Goal: Transaction & Acquisition: Obtain resource

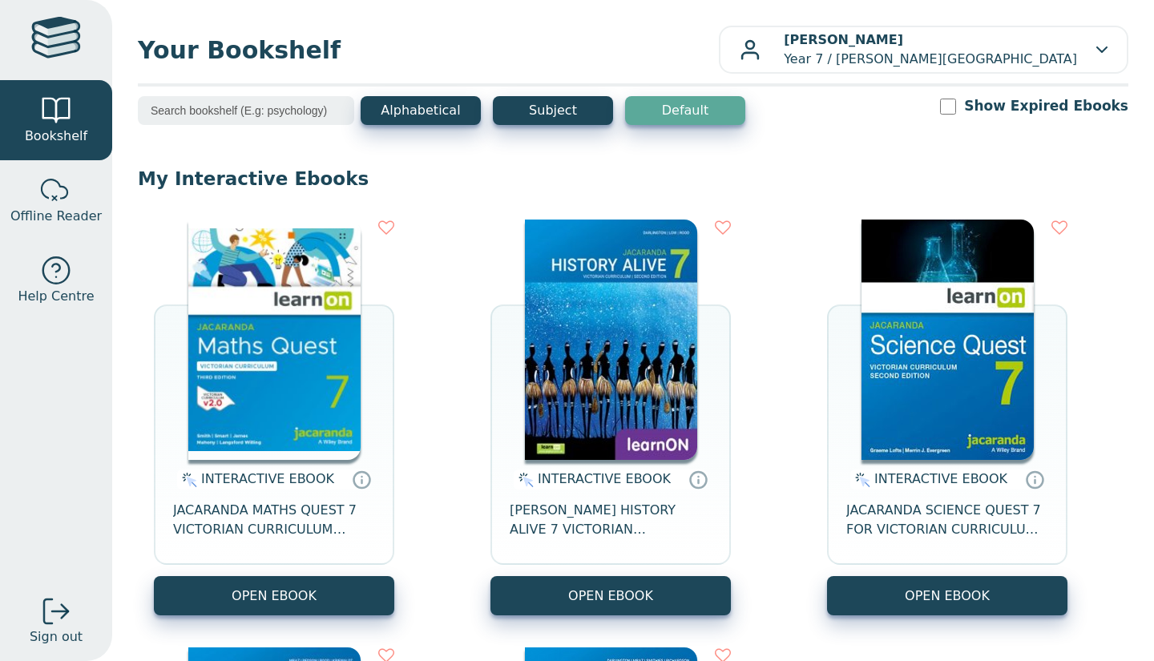
click at [903, 604] on button "OPEN EBOOK" at bounding box center [947, 595] width 240 height 39
click at [878, 601] on button "OPEN EBOOK" at bounding box center [947, 595] width 240 height 39
